Goal: Task Accomplishment & Management: Use online tool/utility

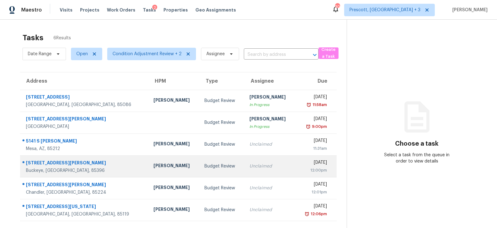
scroll to position [19, 0]
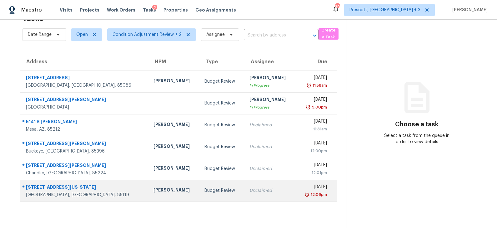
click at [249, 188] on div "Unclaimed" at bounding box center [269, 191] width 41 height 6
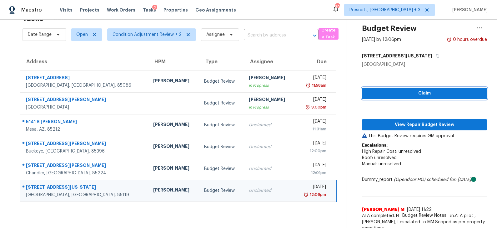
click at [425, 94] on span "Claim" at bounding box center [424, 94] width 115 height 8
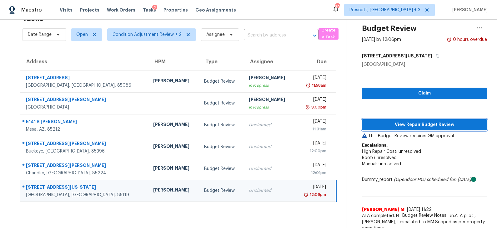
click at [415, 124] on span "View Repair Budget Review" at bounding box center [424, 125] width 115 height 8
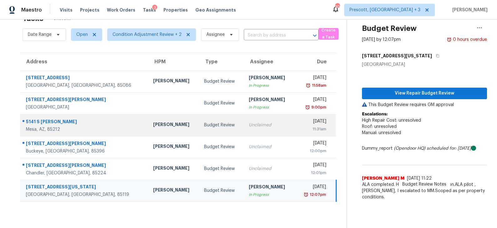
click at [249, 123] on div "Unclaimed" at bounding box center [269, 125] width 41 height 6
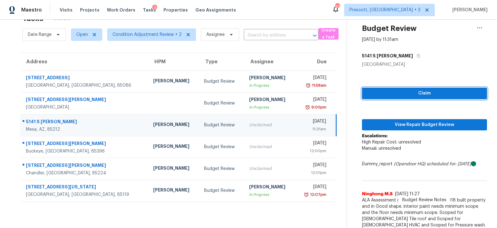
click at [422, 97] on button "Claim" at bounding box center [424, 94] width 125 height 12
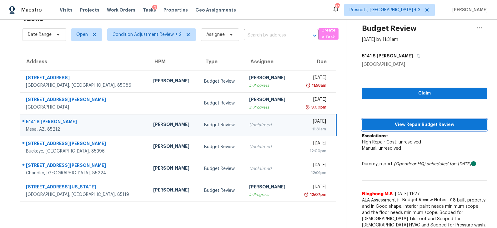
click at [414, 129] on button "View Repair Budget Review" at bounding box center [424, 125] width 125 height 12
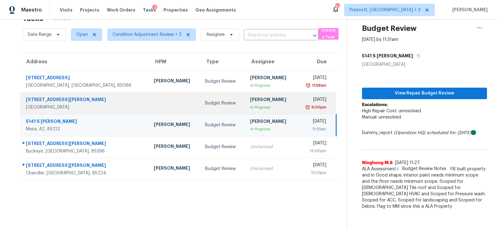
click at [250, 107] on div "In Progress" at bounding box center [270, 107] width 41 height 6
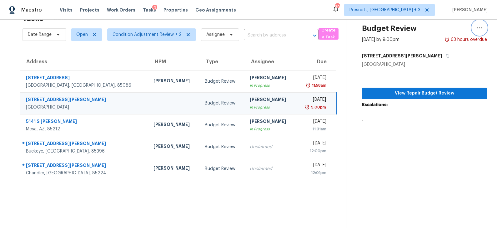
click at [480, 28] on icon "button" at bounding box center [478, 27] width 7 height 7
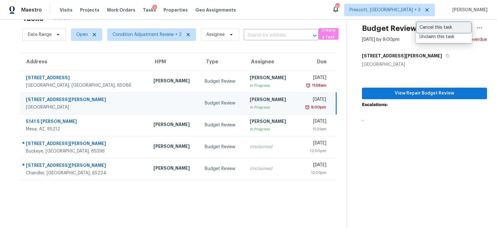
click at [449, 26] on div "Cancel this task" at bounding box center [443, 27] width 49 height 6
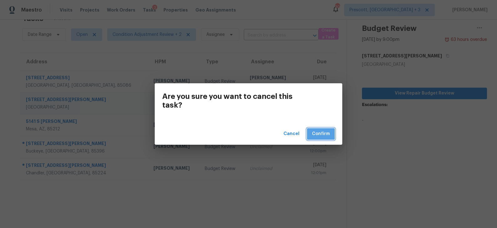
click at [320, 131] on span "Confirm" at bounding box center [321, 134] width 18 height 8
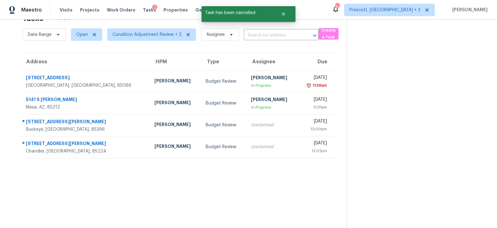
scroll to position [0, 0]
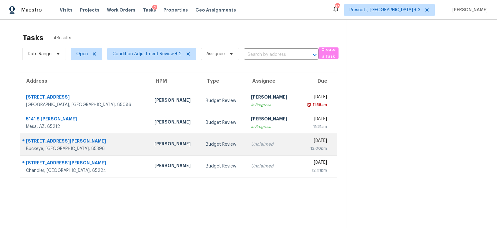
click at [246, 144] on td "Unclaimed" at bounding box center [272, 145] width 52 height 22
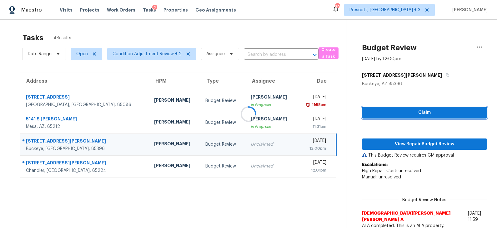
click at [416, 116] on span "Claim" at bounding box center [424, 113] width 115 height 8
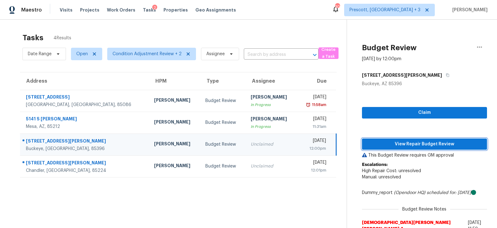
click at [404, 143] on span "View Repair Budget Review" at bounding box center [424, 145] width 115 height 8
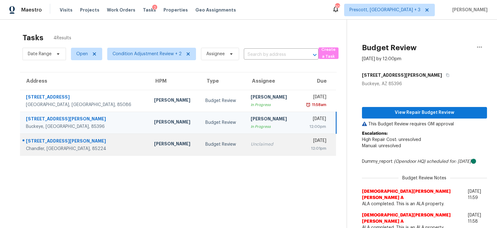
click at [200, 147] on td "Budget Review" at bounding box center [222, 145] width 45 height 22
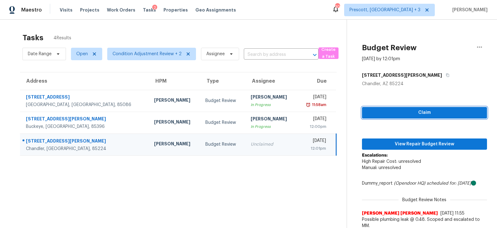
click at [403, 116] on span "Claim" at bounding box center [424, 113] width 115 height 8
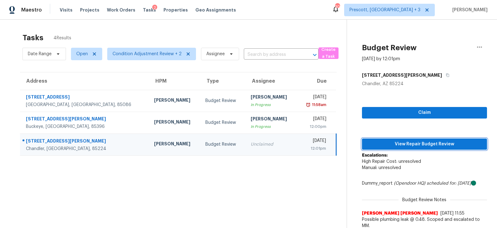
click at [400, 148] on button "View Repair Budget Review" at bounding box center [424, 145] width 125 height 12
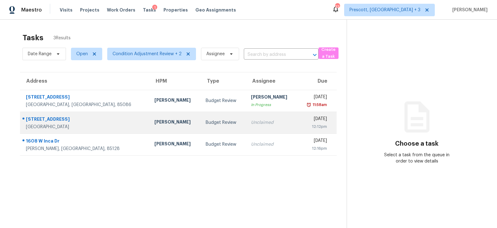
click at [206, 121] on div "Budget Review" at bounding box center [223, 123] width 35 height 6
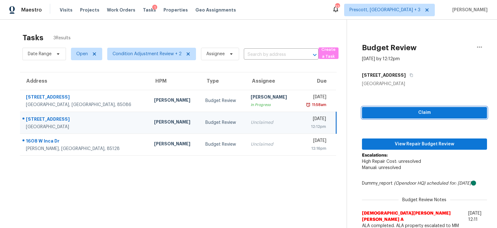
click at [414, 109] on span "Claim" at bounding box center [424, 113] width 115 height 8
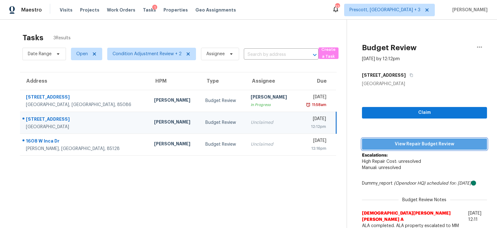
click at [415, 145] on span "View Repair Budget Review" at bounding box center [424, 145] width 115 height 8
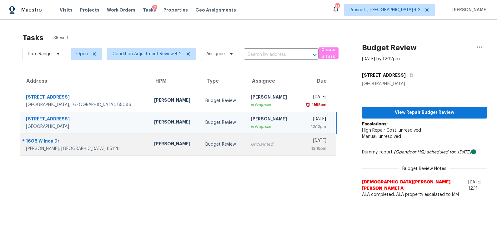
click at [206, 143] on div "Budget Review" at bounding box center [222, 145] width 35 height 6
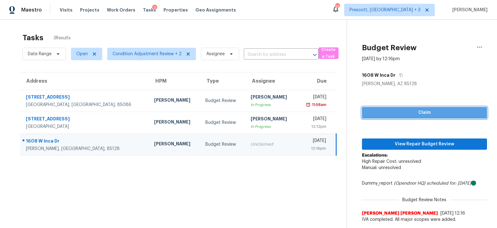
click at [415, 110] on span "Claim" at bounding box center [424, 113] width 115 height 8
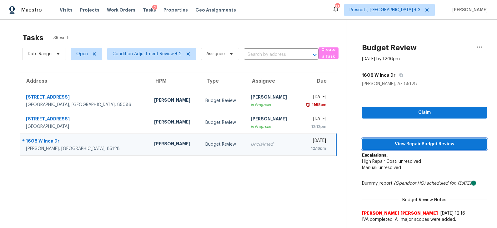
click at [407, 144] on span "View Repair Budget Review" at bounding box center [424, 145] width 115 height 8
